Goal: Transaction & Acquisition: Purchase product/service

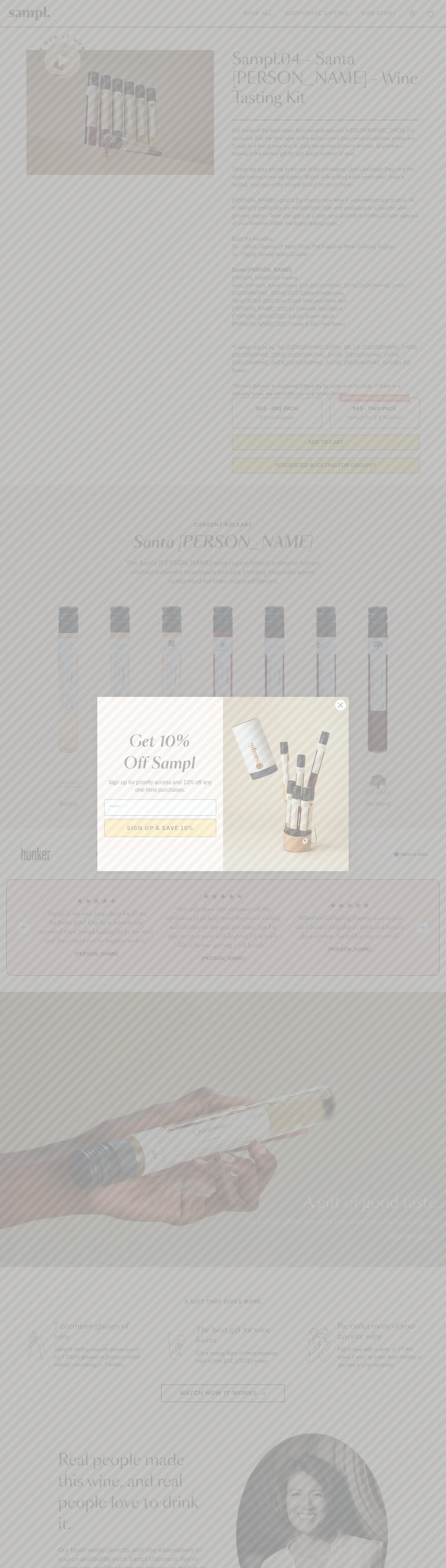
click at [341, 706] on icon "Close dialog" at bounding box center [340, 705] width 5 height 5
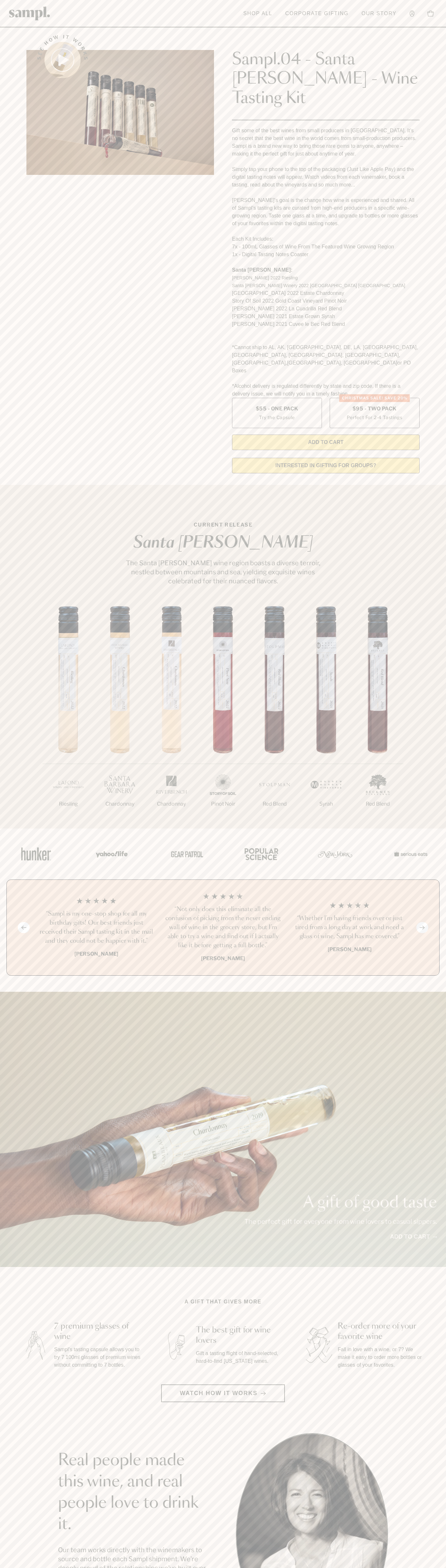
click at [259, 5] on header "Toggle navigation menu Shop All Corporate Gifting Our Story Account Story Shop …" at bounding box center [223, 14] width 446 height 27
click at [441, 8] on header "Toggle navigation menu Shop All Corporate Gifting Our Story Account Story Shop …" at bounding box center [223, 14] width 446 height 27
click at [312, 1567] on html "Skip to main content Toggle navigation menu Shop All Corporate Gifting Our Stor…" at bounding box center [223, 1304] width 446 height 2608
click at [22, 17] on img at bounding box center [30, 13] width 41 height 14
click at [374, 398] on label "Christmas SALE! Save 20% $95 - Two Pack Perfect For 2-4 Tastings" at bounding box center [374, 413] width 90 height 30
